Goal: Information Seeking & Learning: Compare options

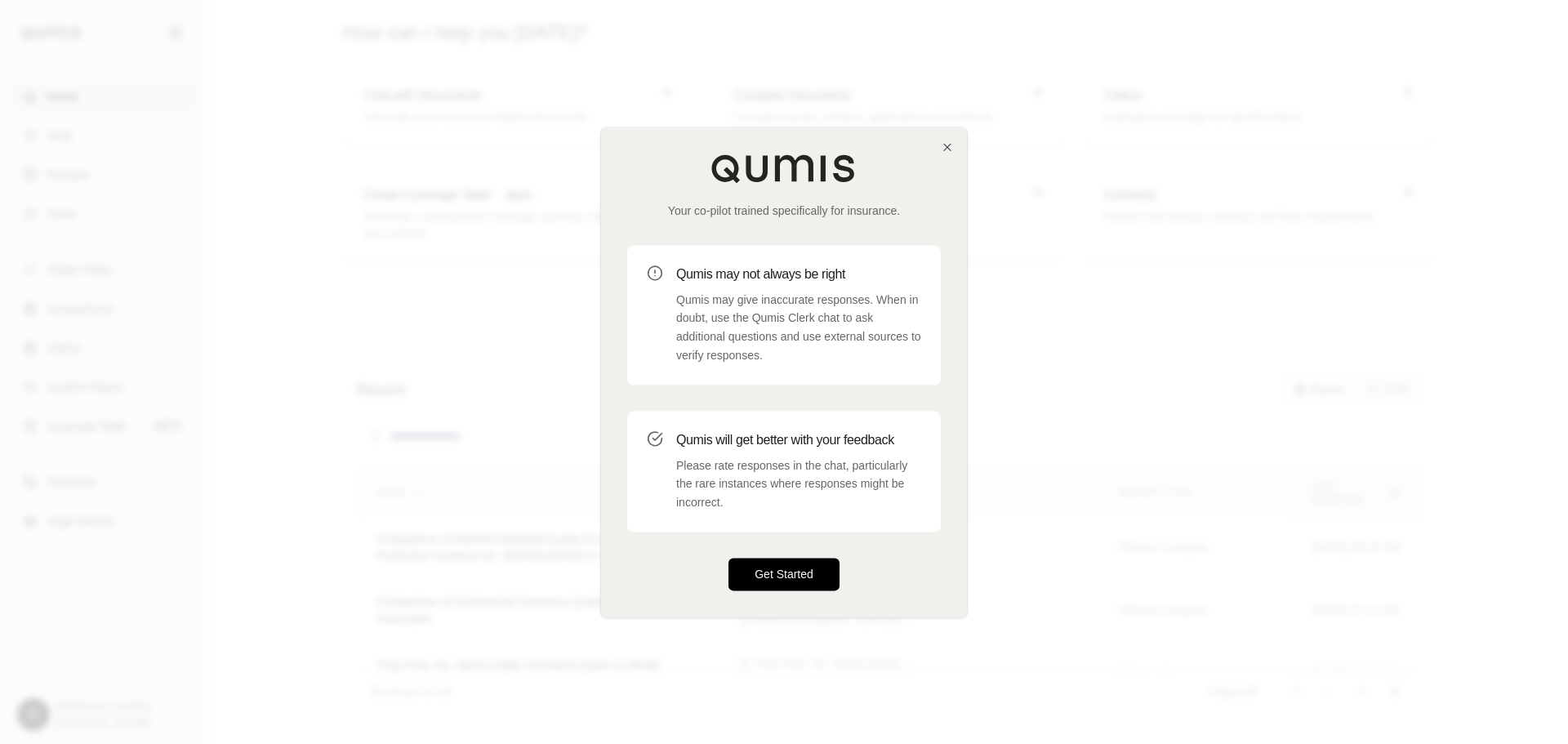
click at [771, 562] on button "Get Started" at bounding box center [783, 574] width 111 height 33
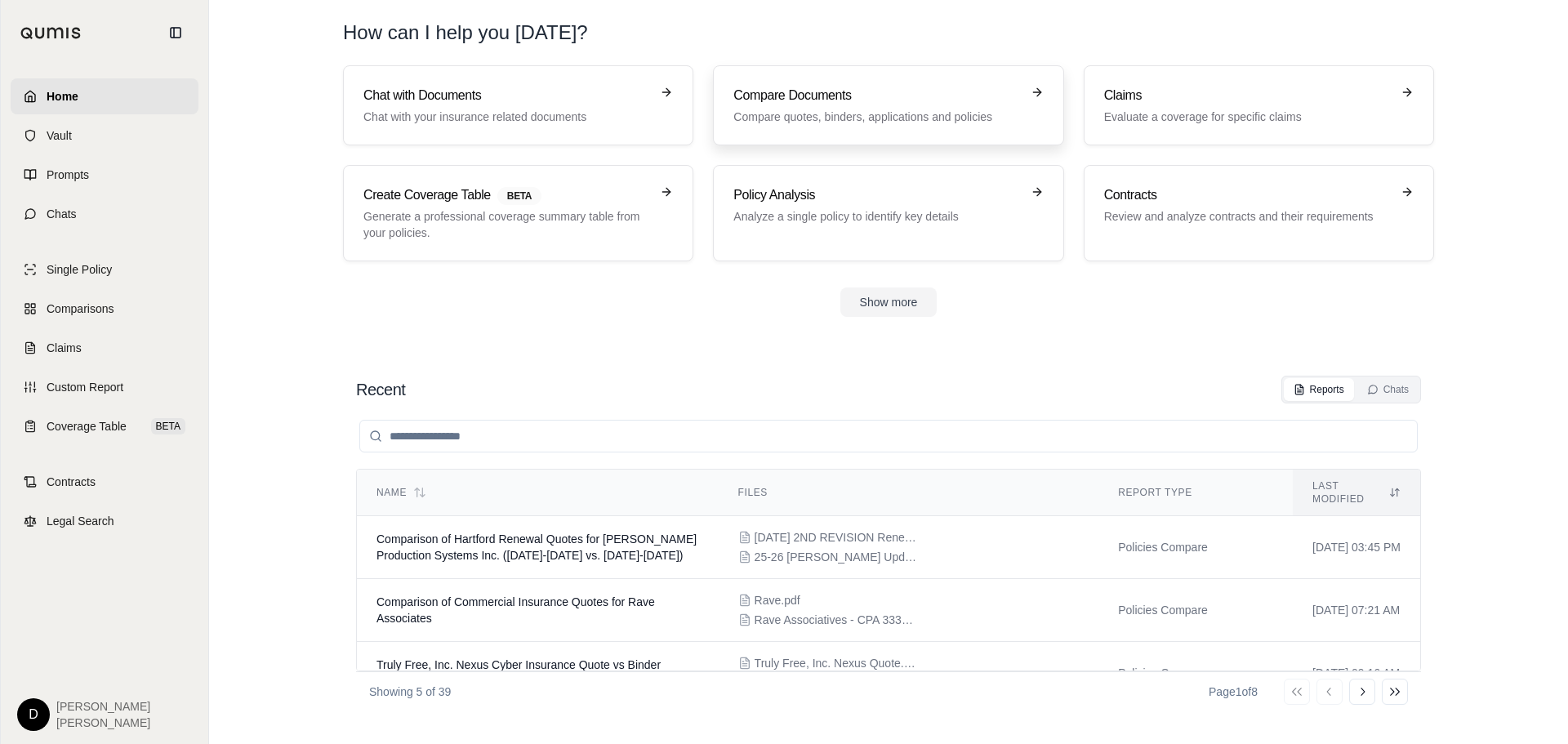
click at [834, 117] on p "Compare quotes, binders, applications and policies" at bounding box center [877, 116] width 287 height 16
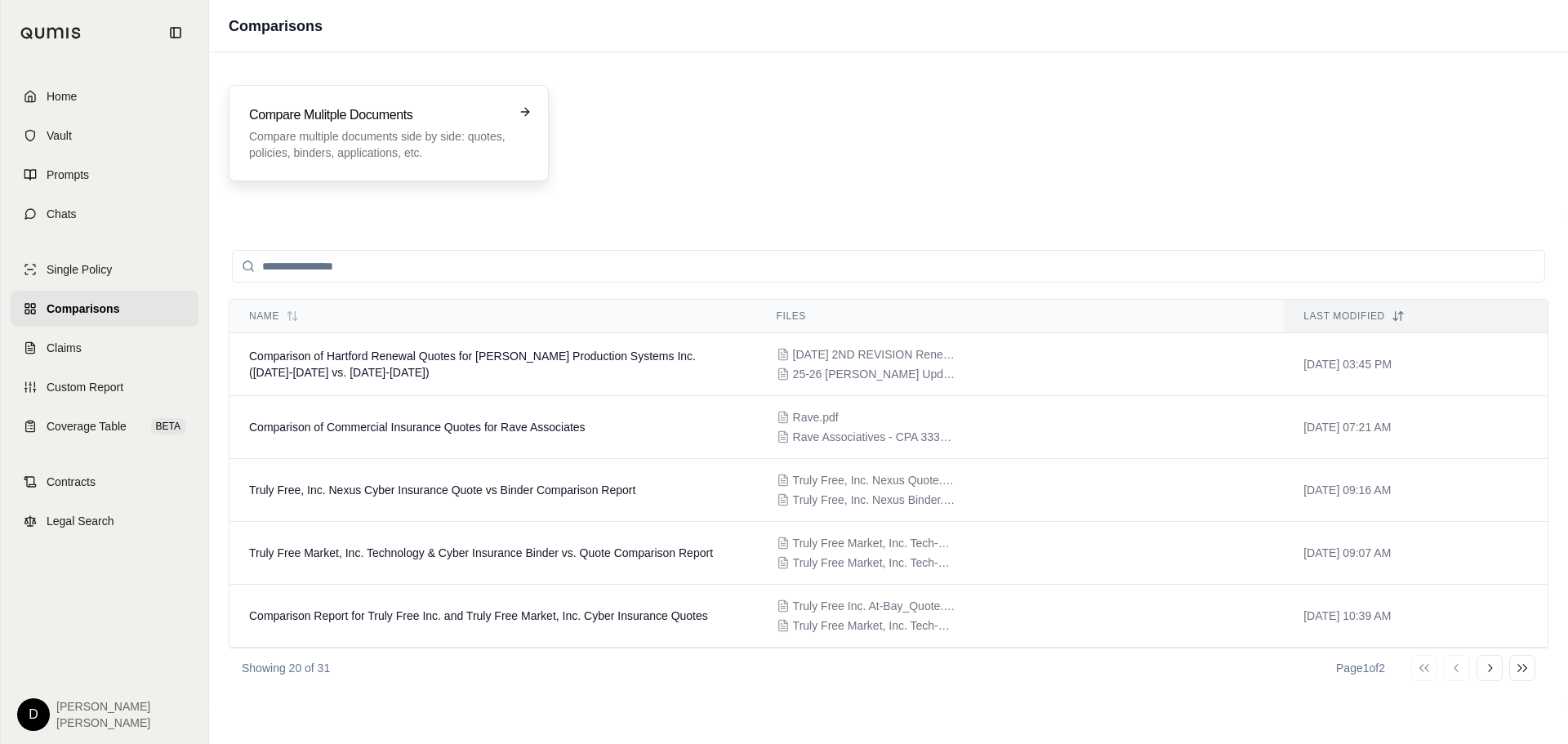
click at [389, 130] on p "Compare multiple documents side by side: quotes, policies, binders, application…" at bounding box center [376, 145] width 256 height 33
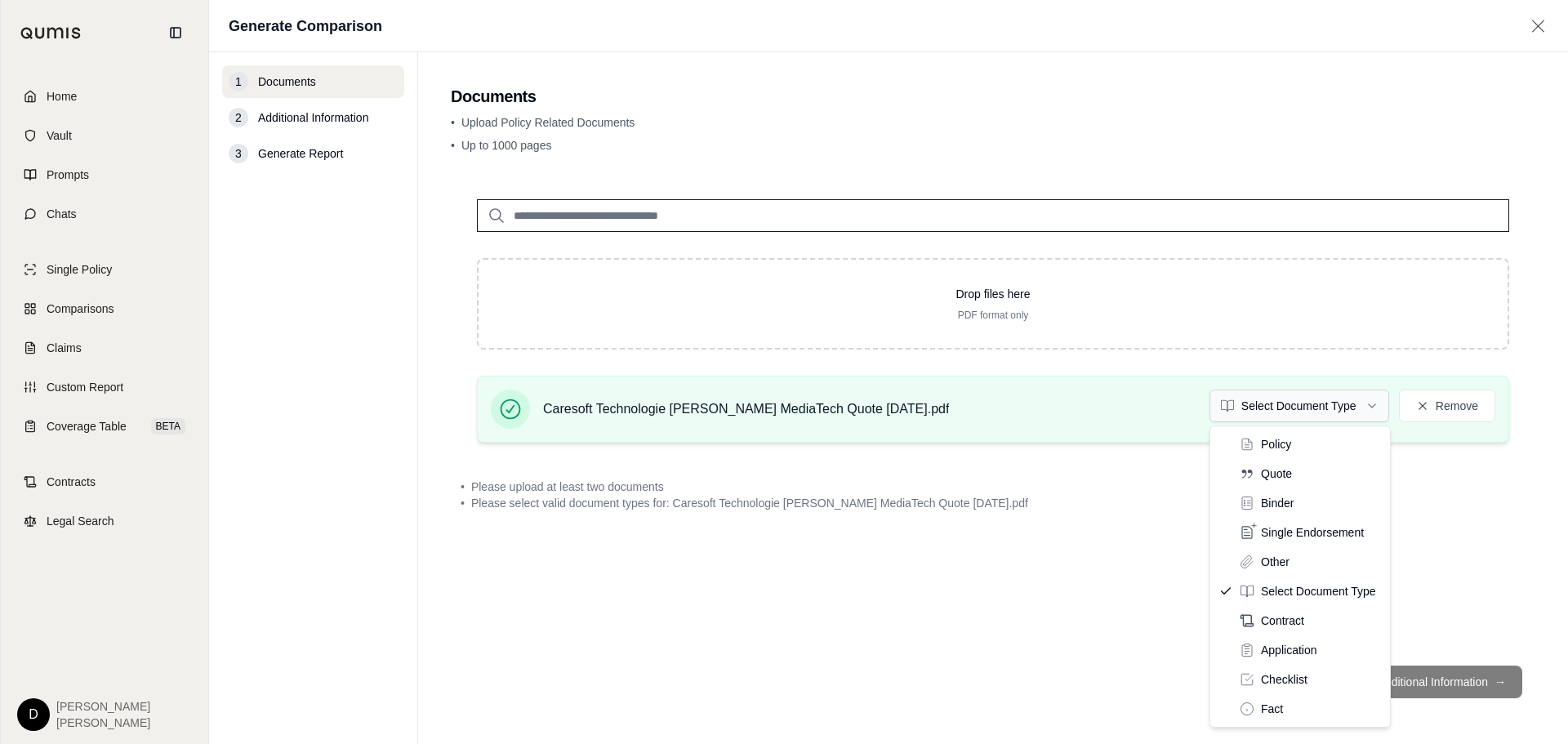
click at [1363, 408] on html "Home Vault Prompts Chats Single Policy Comparisons Claims Custom Report Coverag…" at bounding box center [784, 372] width 1568 height 744
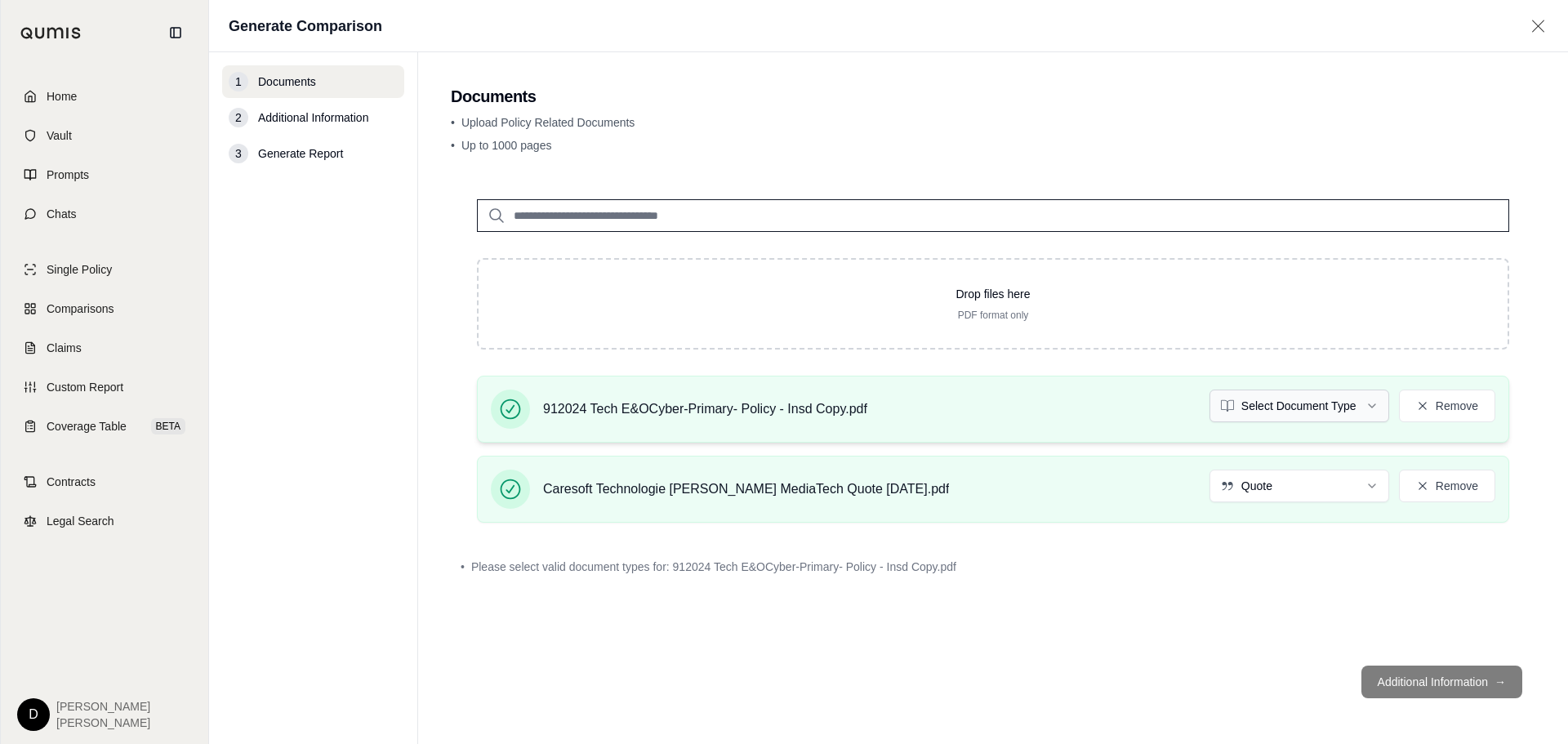
click at [1372, 410] on html "Home Vault Prompts Chats Single Policy Comparisons Claims Custom Report Coverag…" at bounding box center [784, 372] width 1568 height 744
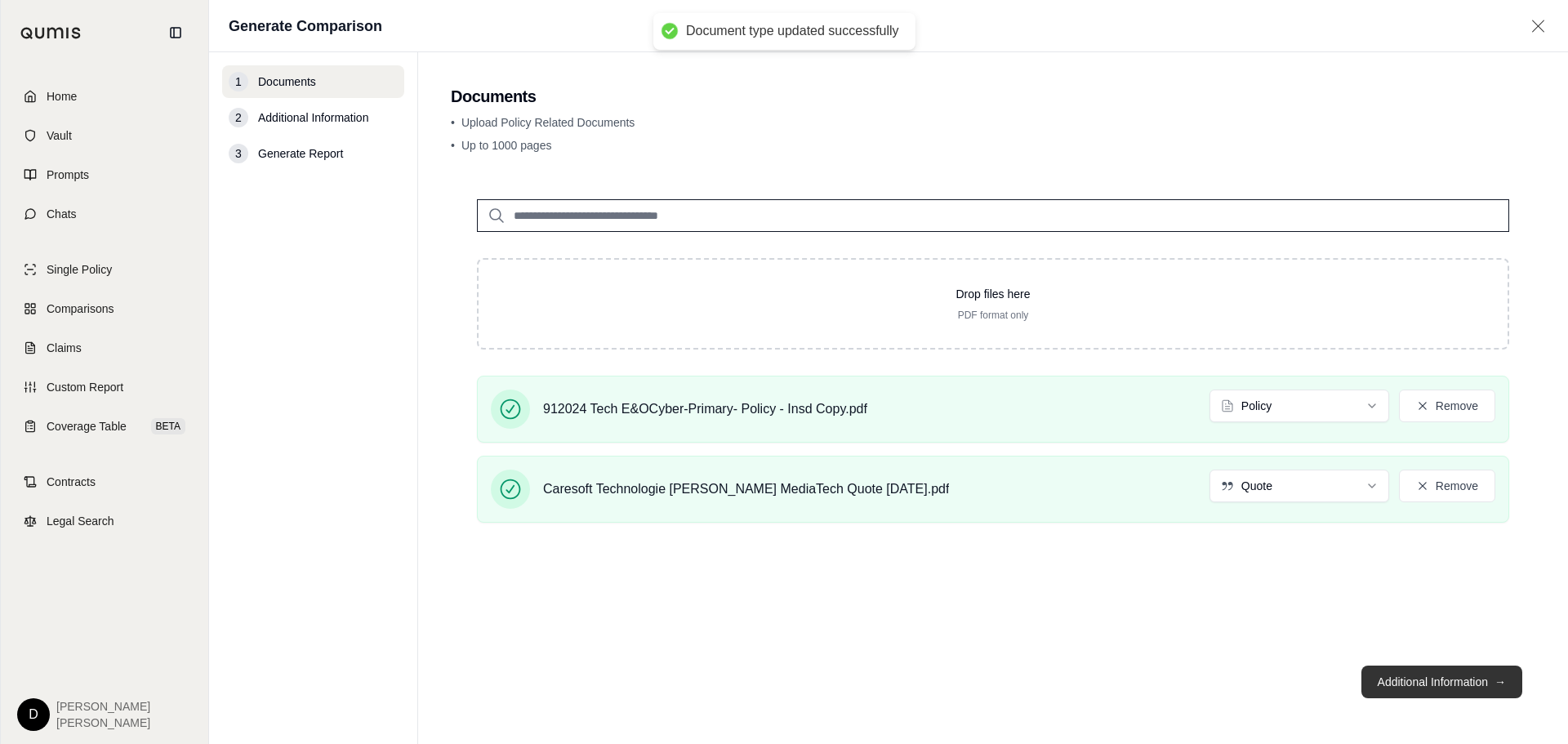
click at [1433, 681] on button "Additional Information →" at bounding box center [1442, 682] width 161 height 33
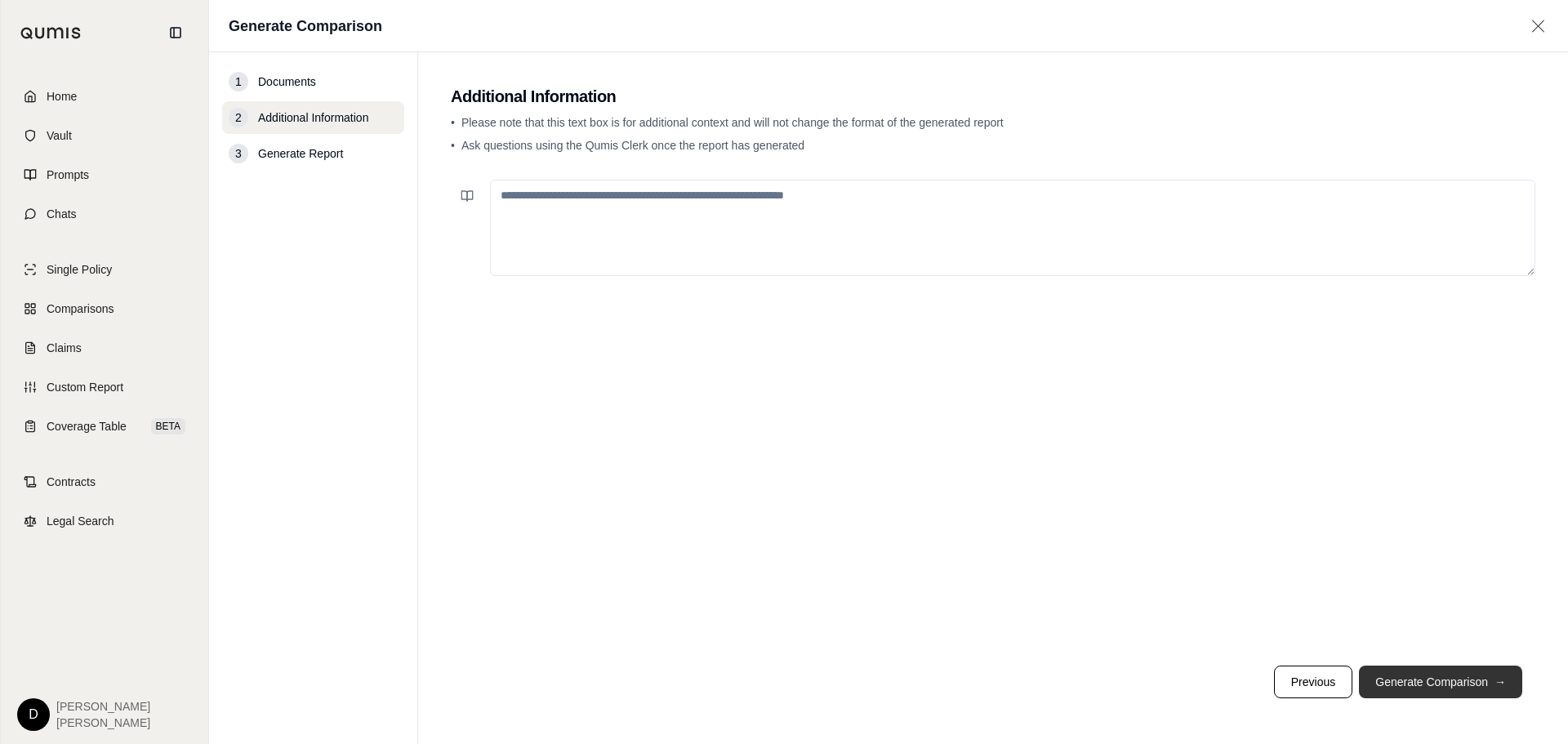
click at [1433, 681] on button "Generate Comparison →" at bounding box center [1440, 682] width 164 height 33
